Goal: Task Accomplishment & Management: Complete application form

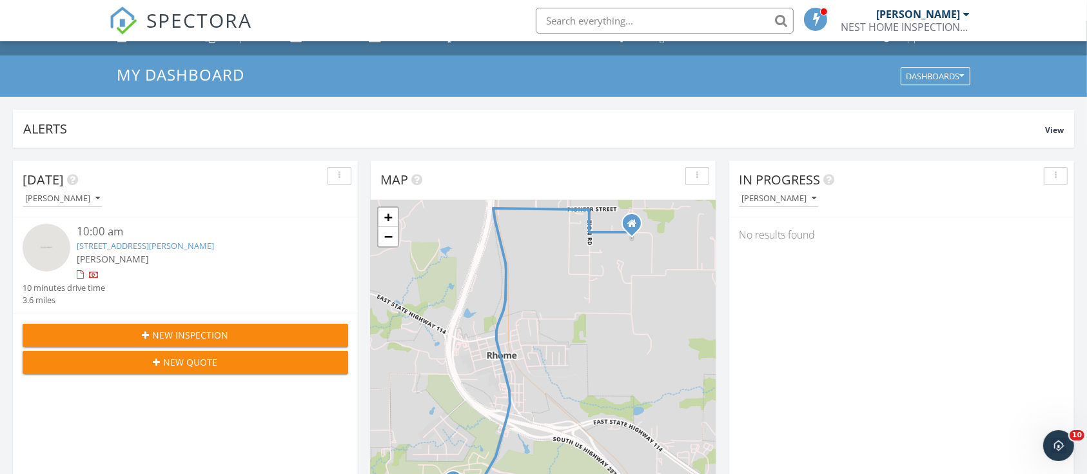
scroll to position [23, 0]
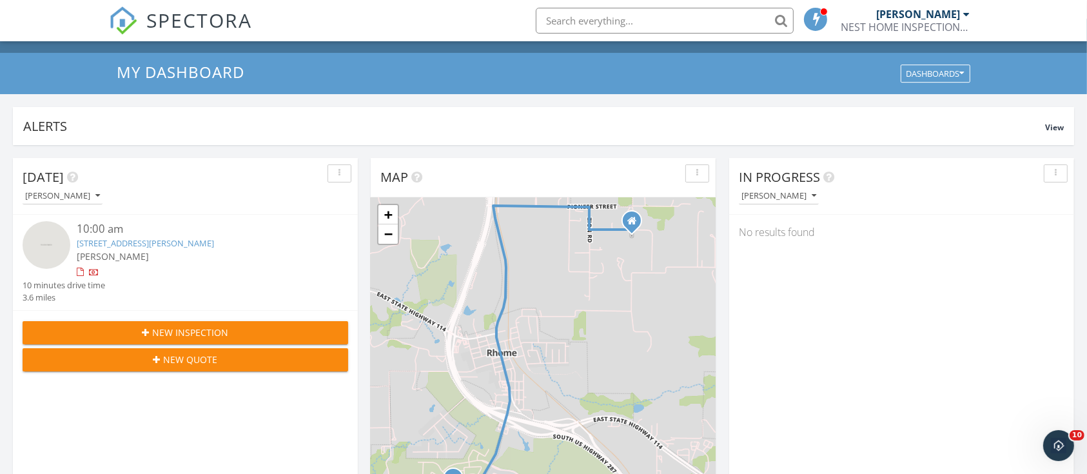
click at [166, 331] on span "New Inspection" at bounding box center [191, 332] width 76 height 14
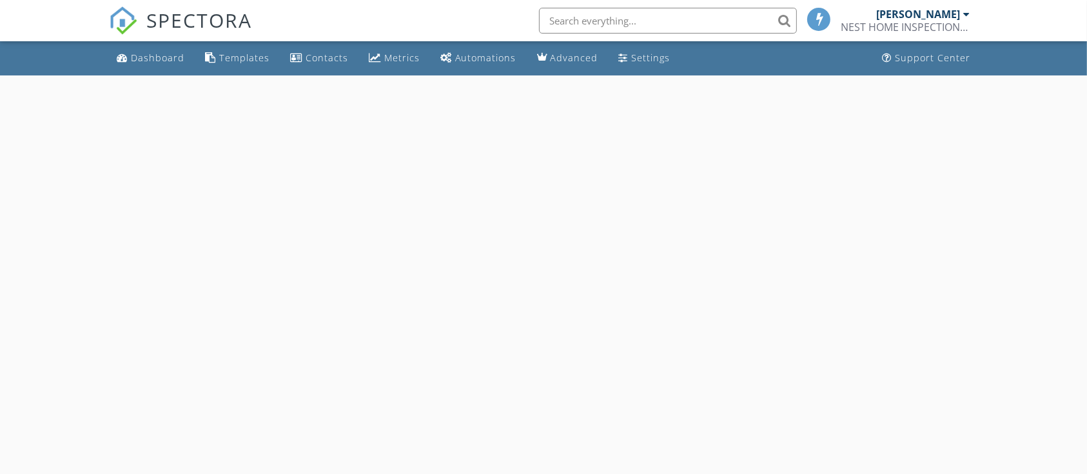
select select "8"
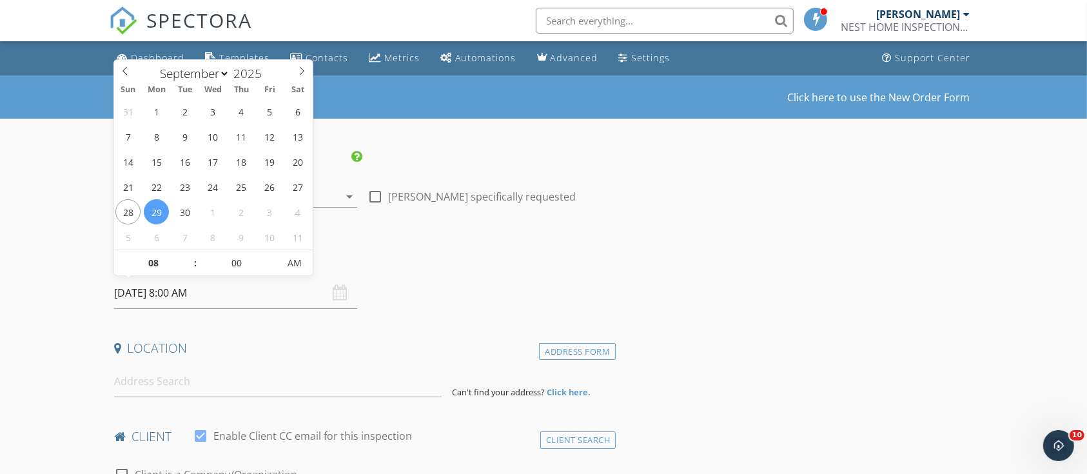
click at [160, 300] on input "09/29/2025 8:00 AM" at bounding box center [235, 293] width 243 height 32
type input "07"
type input "09/29/2025 7:00 AM"
click at [188, 267] on span at bounding box center [188, 269] width 9 height 13
type input "05"
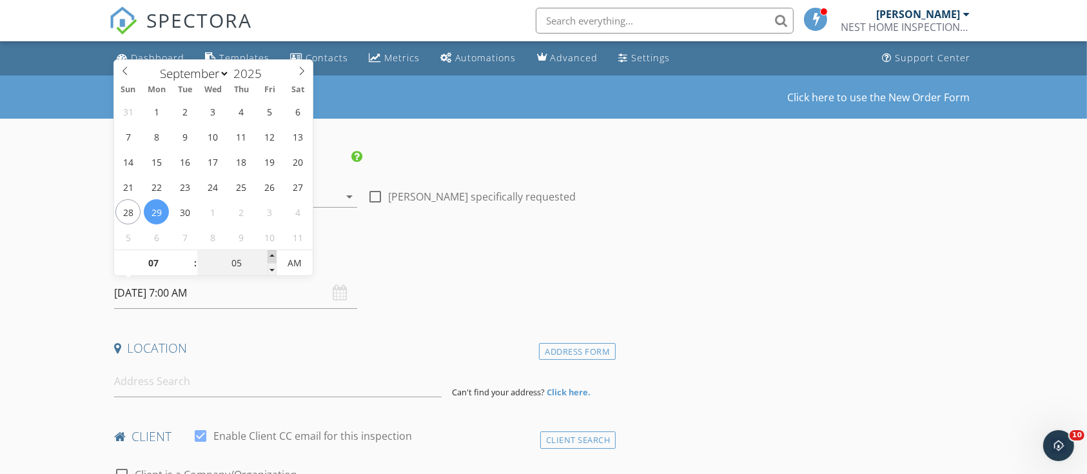
type input "09/29/2025 7:05 AM"
click at [269, 255] on span at bounding box center [271, 256] width 9 height 13
type input "10"
type input "09/29/2025 7:10 AM"
click at [269, 255] on span at bounding box center [271, 256] width 9 height 13
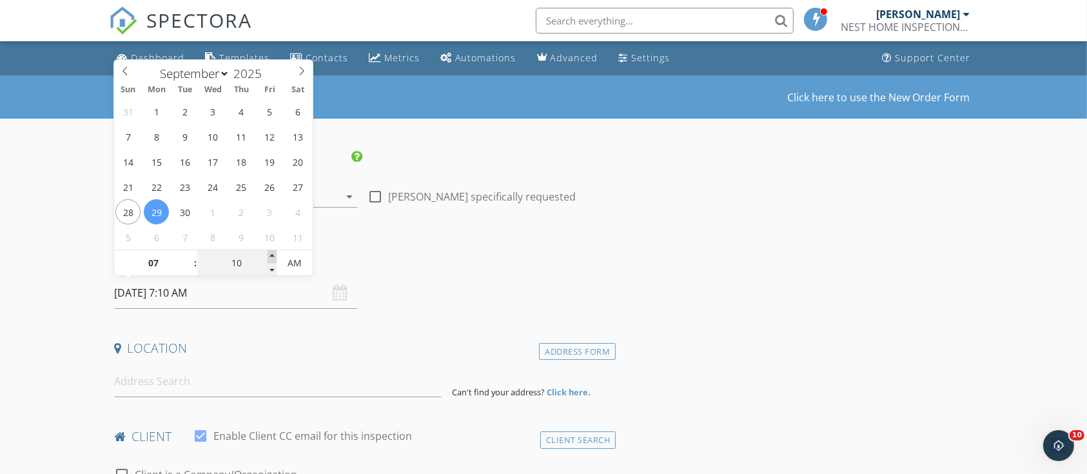
type input "15"
type input "09/29/2025 7:15 AM"
click at [269, 255] on span at bounding box center [271, 256] width 9 height 13
type input "20"
type input "09/29/2025 7:20 AM"
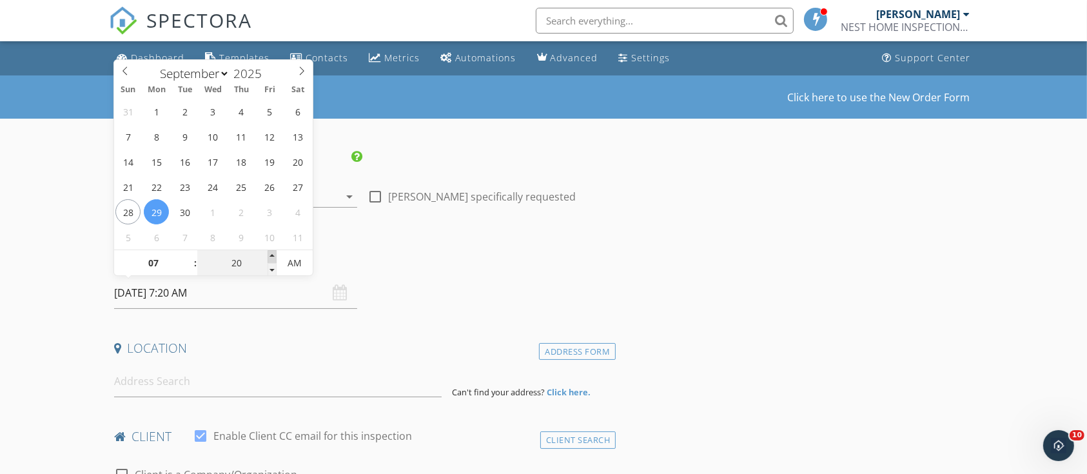
click at [269, 255] on span at bounding box center [271, 256] width 9 height 13
type input "25"
type input "09/29/2025 7:25 AM"
click at [269, 255] on span at bounding box center [271, 256] width 9 height 13
type input "30"
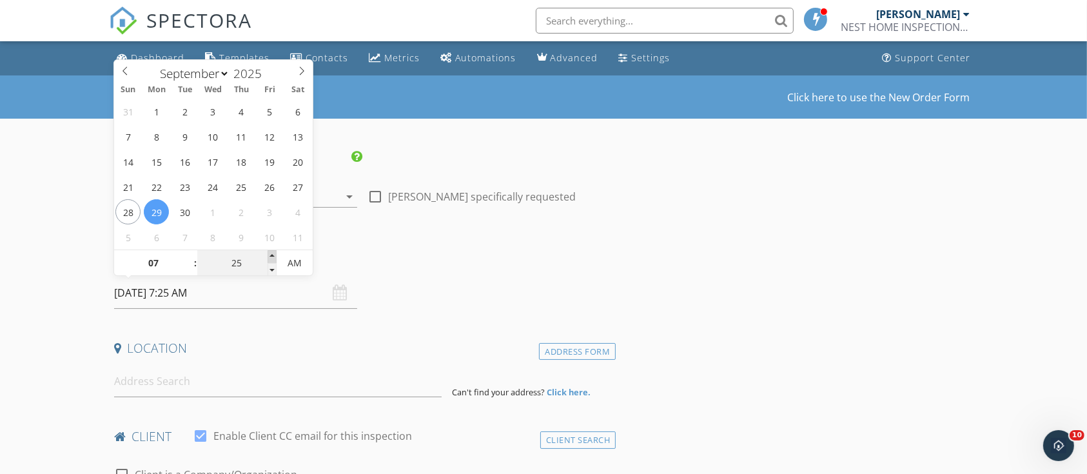
type input "09/29/2025 7:30 AM"
click at [269, 255] on span at bounding box center [271, 256] width 9 height 13
click at [169, 387] on input at bounding box center [278, 381] width 328 height 32
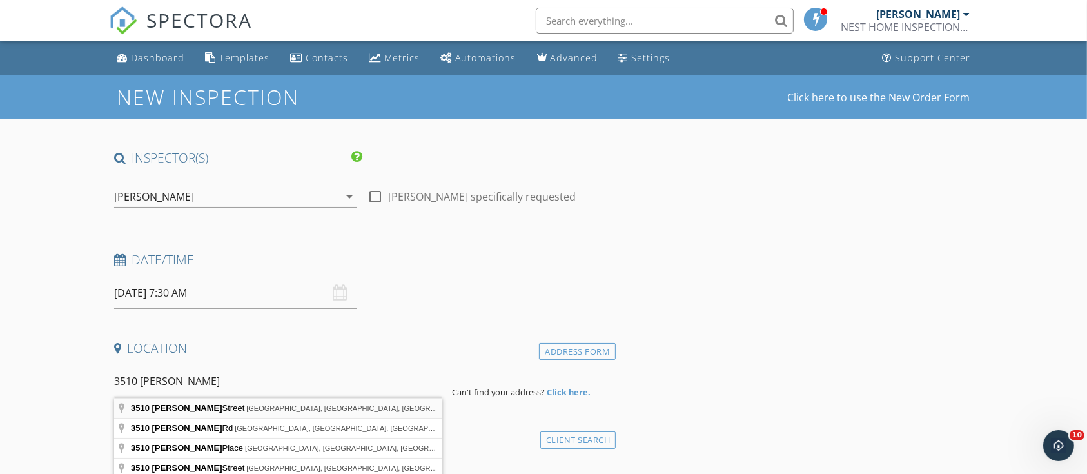
type input "3510 Reeves Street, North Richland Hills, TX, USA"
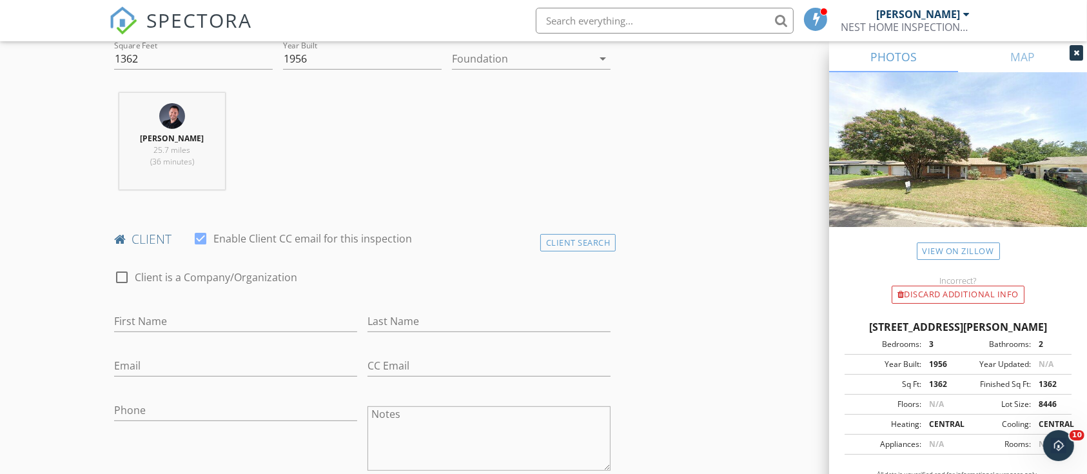
scroll to position [473, 0]
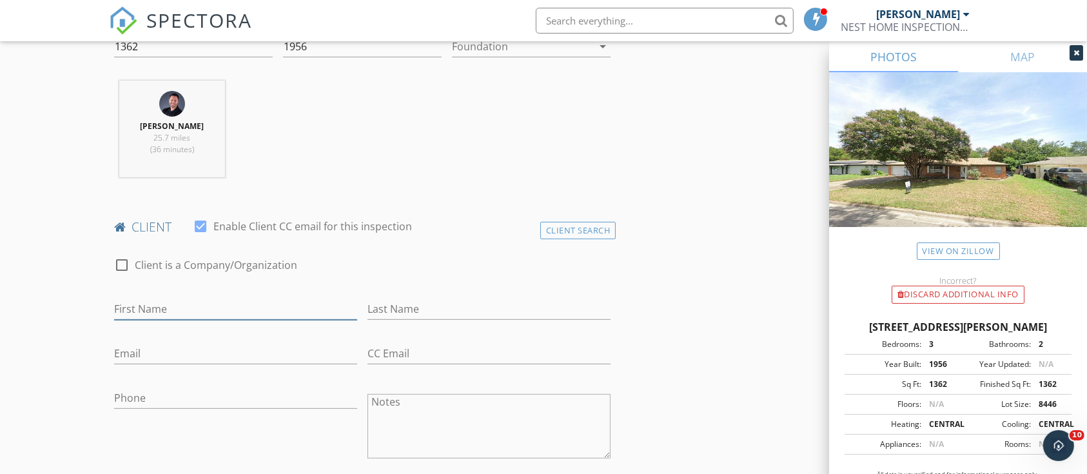
click at [158, 315] on input "First Name" at bounding box center [235, 308] width 243 height 21
type input "Greg"
type input "Hill"
paste input "Greg Hill <gregorydeanhill@gmail.com>"
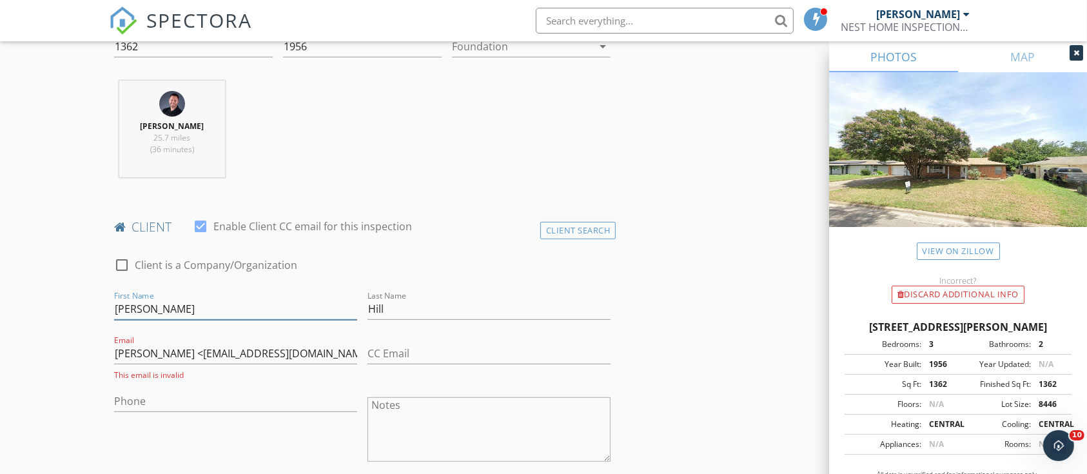
click at [158, 315] on input "Greg" at bounding box center [235, 308] width 243 height 21
click at [340, 345] on input "Greg Hill <gregorydeanhill@gmail.com>" at bounding box center [235, 353] width 243 height 21
click at [166, 351] on input "Greg Hill <gregorydeanhill@gmail.com" at bounding box center [235, 353] width 243 height 21
type input "gregorydeanhill@gmail.com"
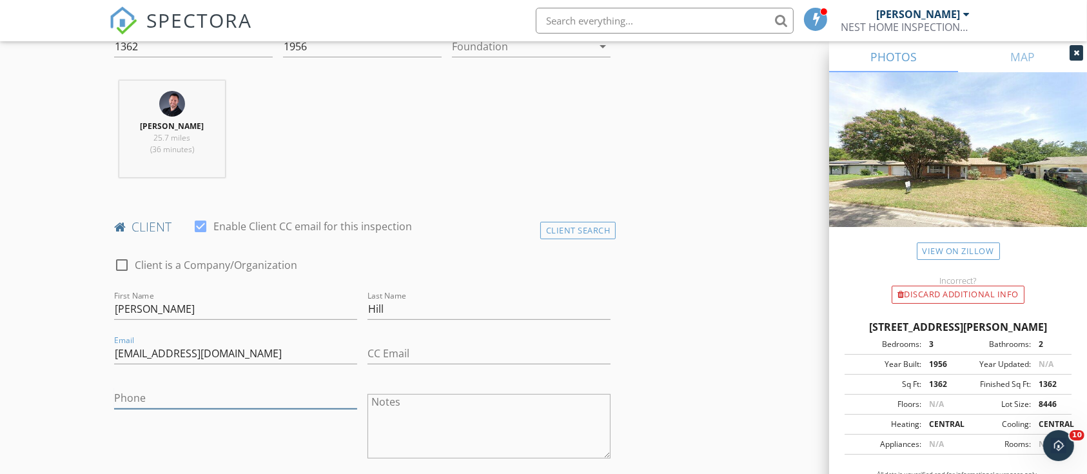
click at [156, 393] on input "Phone" at bounding box center [235, 397] width 243 height 21
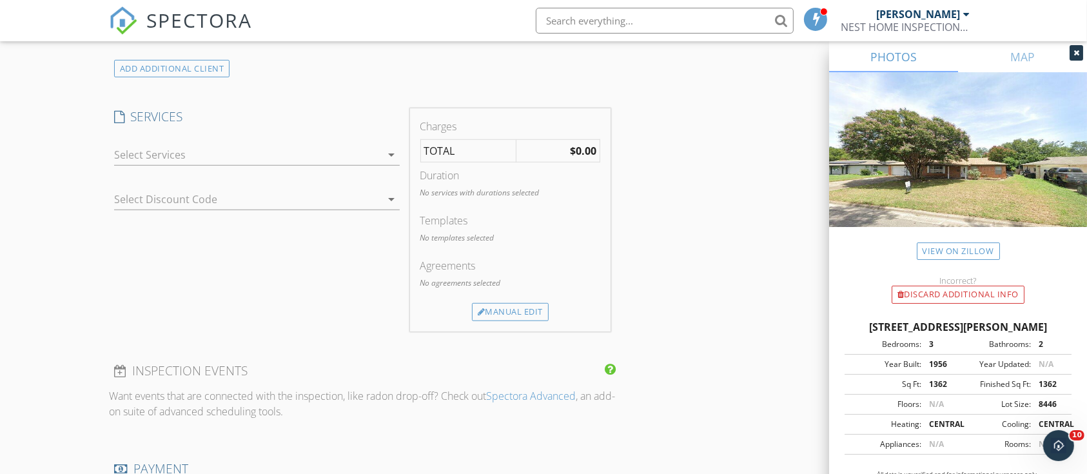
scroll to position [1000, 0]
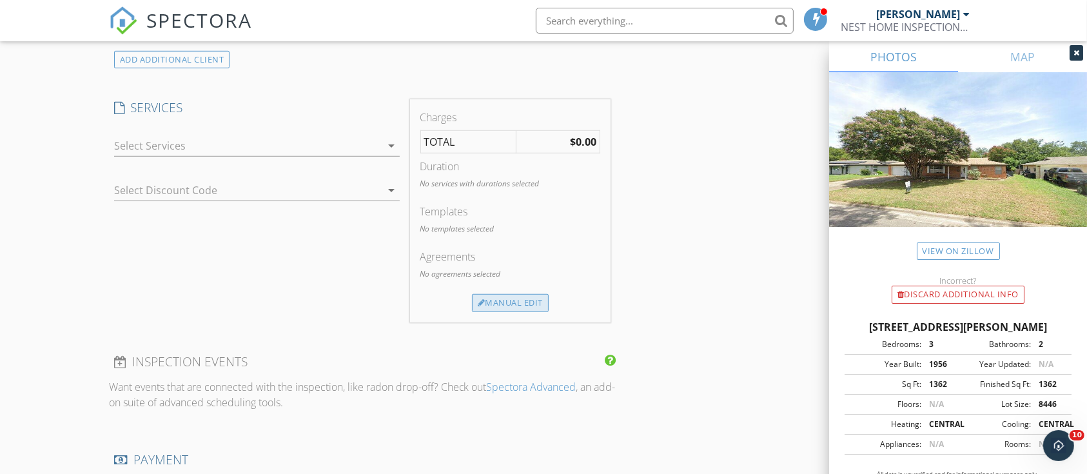
click at [509, 302] on div "Manual Edit" at bounding box center [510, 303] width 77 height 18
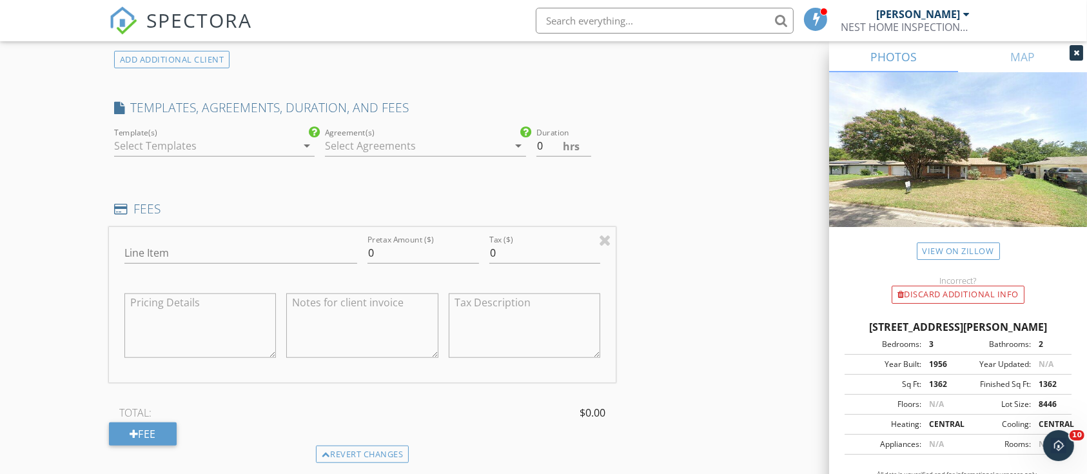
click at [187, 148] on div at bounding box center [205, 145] width 183 height 21
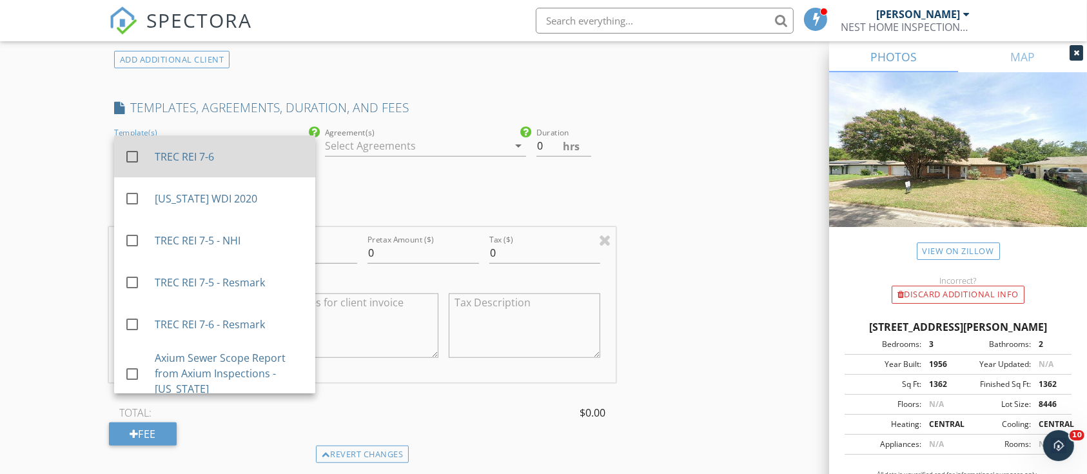
click at [188, 153] on div "TREC REI 7-6" at bounding box center [229, 156] width 150 height 15
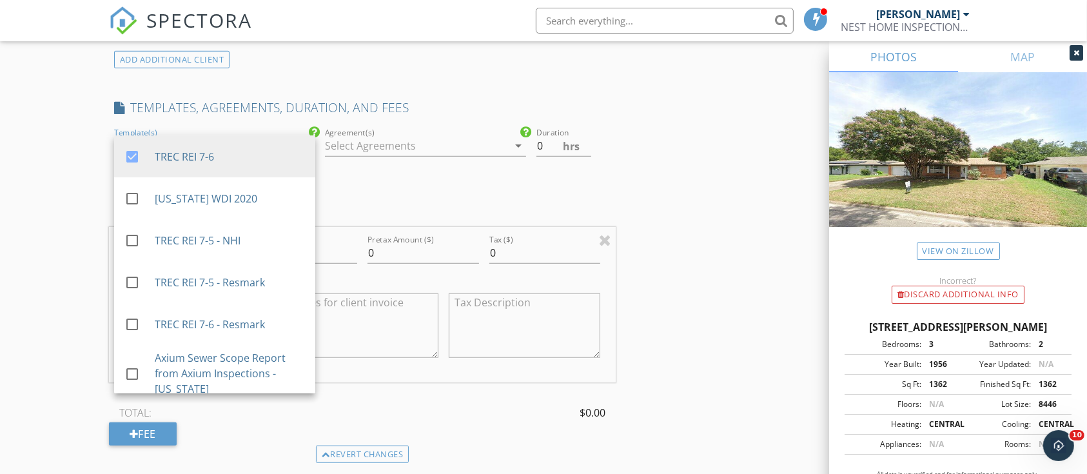
click at [336, 148] on div at bounding box center [416, 145] width 183 height 21
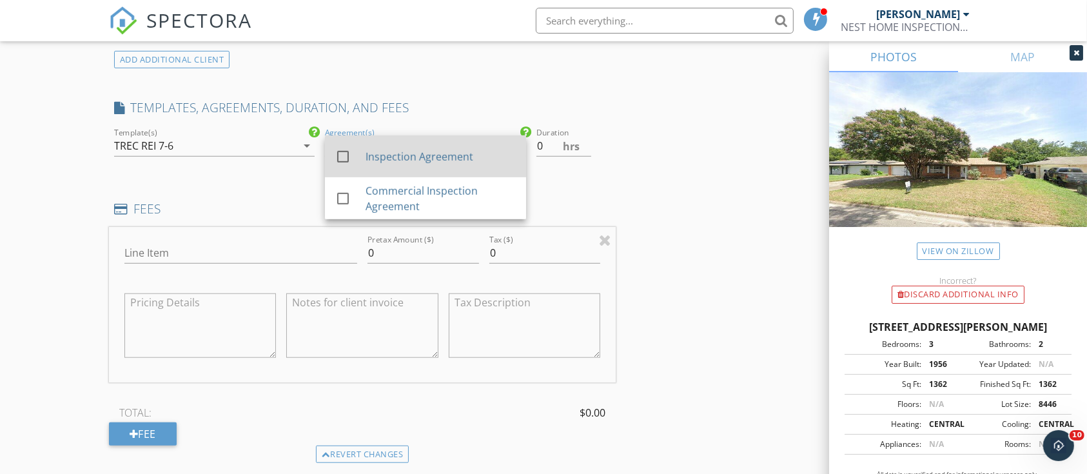
click at [339, 159] on div at bounding box center [343, 157] width 22 height 22
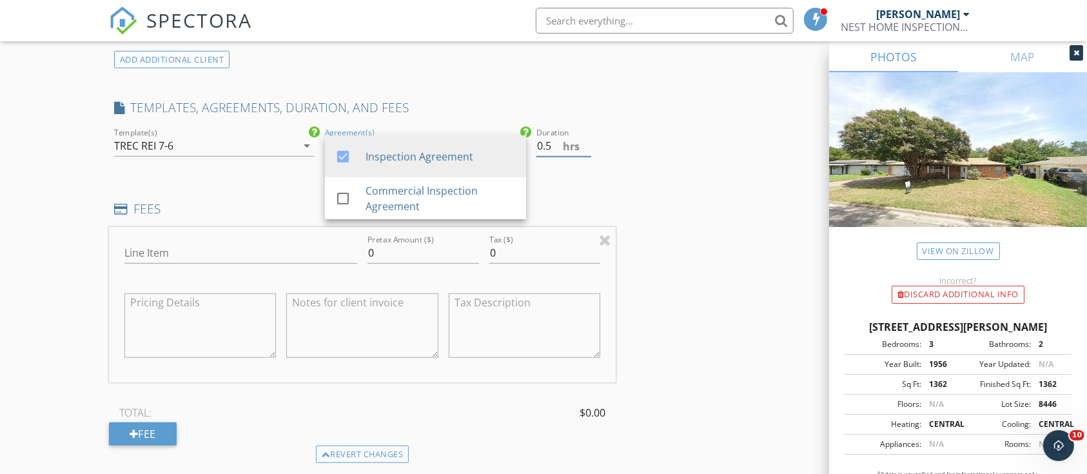
click at [585, 142] on input "0.5" at bounding box center [563, 145] width 55 height 21
click at [585, 142] on input "1" at bounding box center [563, 145] width 55 height 21
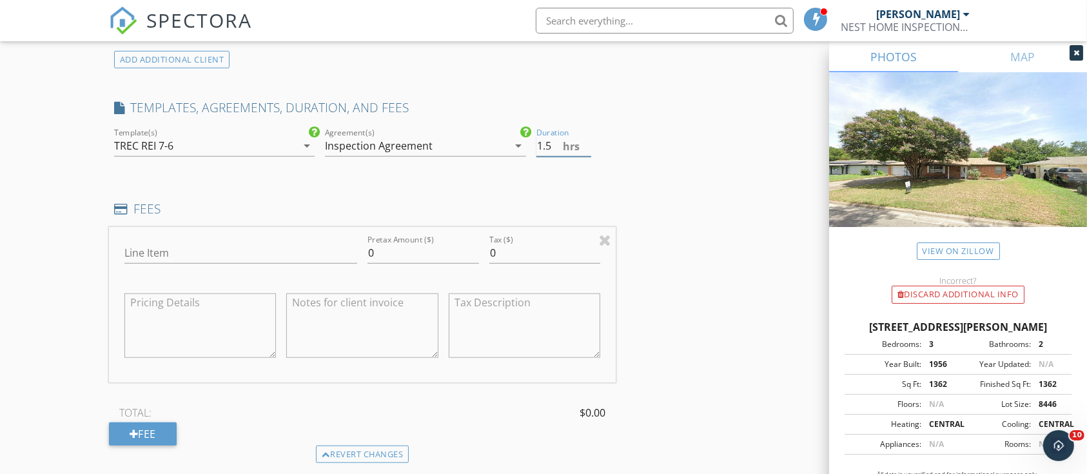
click at [585, 142] on input "1.5" at bounding box center [563, 145] width 55 height 21
click at [585, 142] on input "2" at bounding box center [563, 145] width 55 height 21
click at [585, 142] on input "2.5" at bounding box center [563, 145] width 55 height 21
click at [585, 142] on input "3" at bounding box center [563, 145] width 55 height 21
click at [585, 142] on input "3.5" at bounding box center [563, 145] width 55 height 21
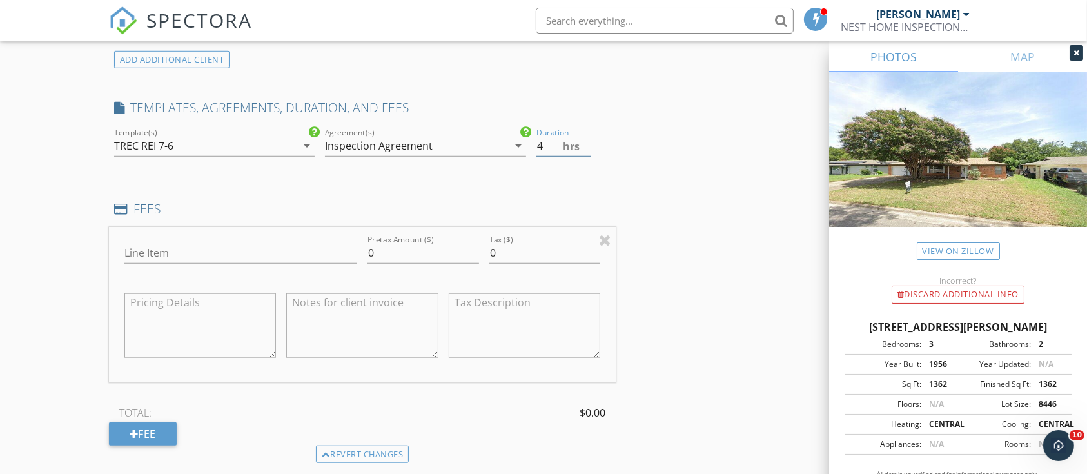
type input "4"
click at [585, 142] on input "4" at bounding box center [563, 145] width 55 height 21
click at [156, 246] on input "Line Item" at bounding box center [240, 252] width 233 height 21
type input "Home Inspection"
click at [374, 242] on input "0" at bounding box center [423, 252] width 112 height 21
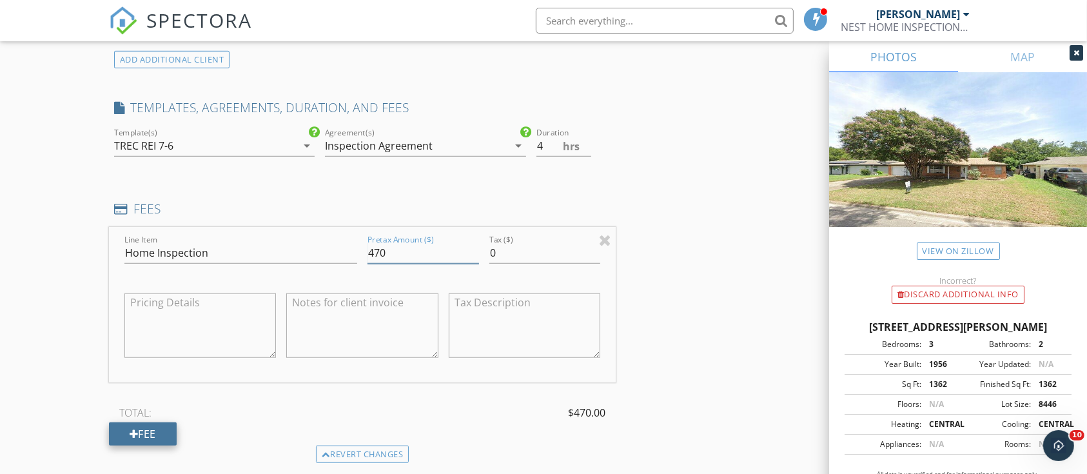
type input "470"
click at [163, 425] on div "Fee" at bounding box center [143, 433] width 68 height 23
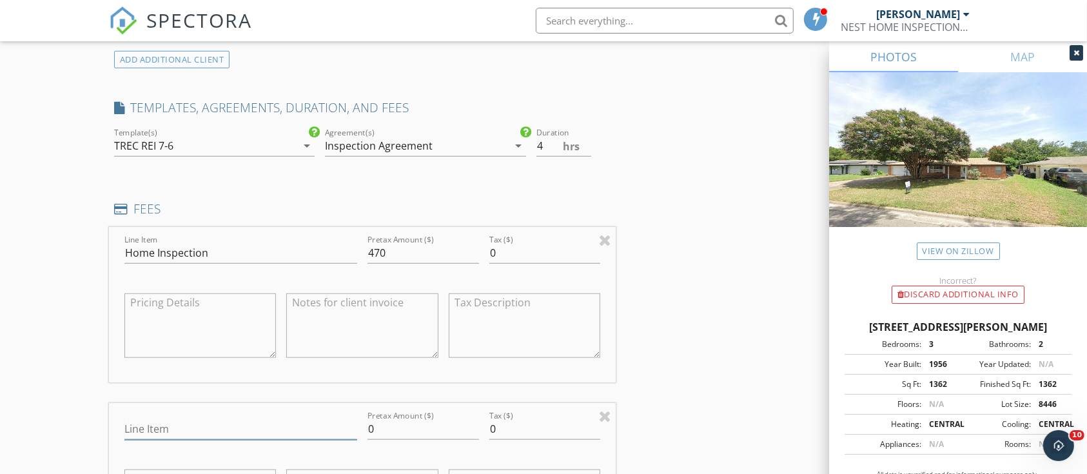
click at [156, 423] on input "Line Item" at bounding box center [240, 428] width 233 height 21
type input "WDI Inspection"
click at [402, 432] on input "0" at bounding box center [423, 428] width 112 height 21
type input "85"
click at [634, 334] on div "INSPECTOR(S) check_box Chris Martin PRIMARY Chris Martin arrow_drop_down check_…" at bounding box center [543, 364] width 869 height 2430
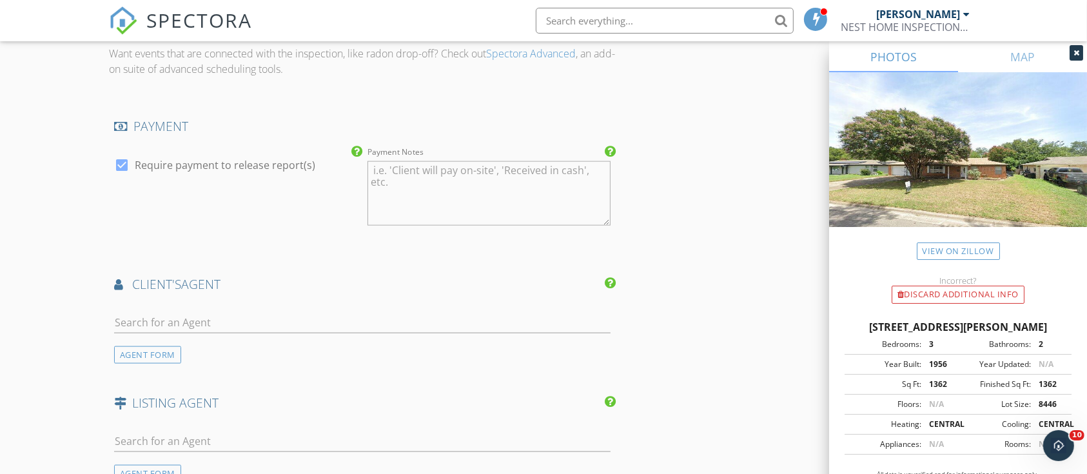
scroll to position [1656, 0]
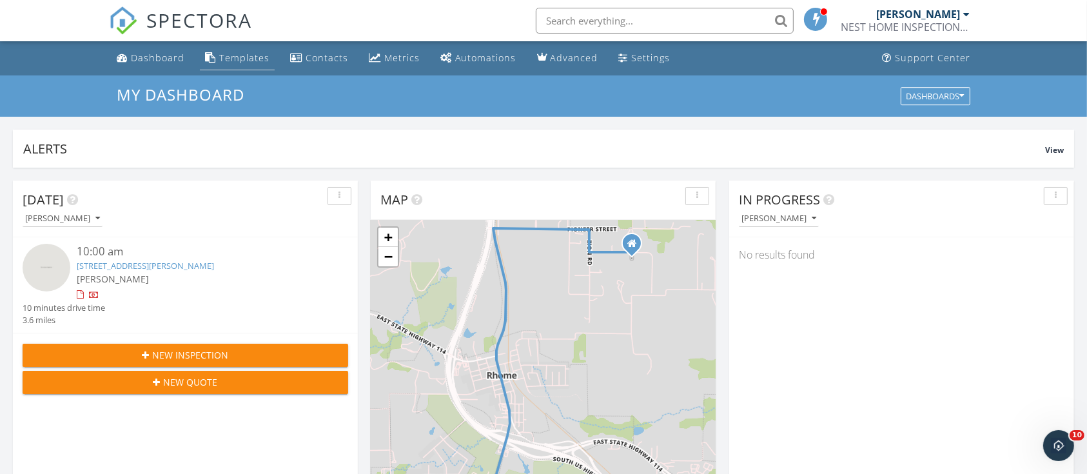
click at [251, 54] on div "Templates" at bounding box center [244, 58] width 50 height 12
